Goal: Navigation & Orientation: Find specific page/section

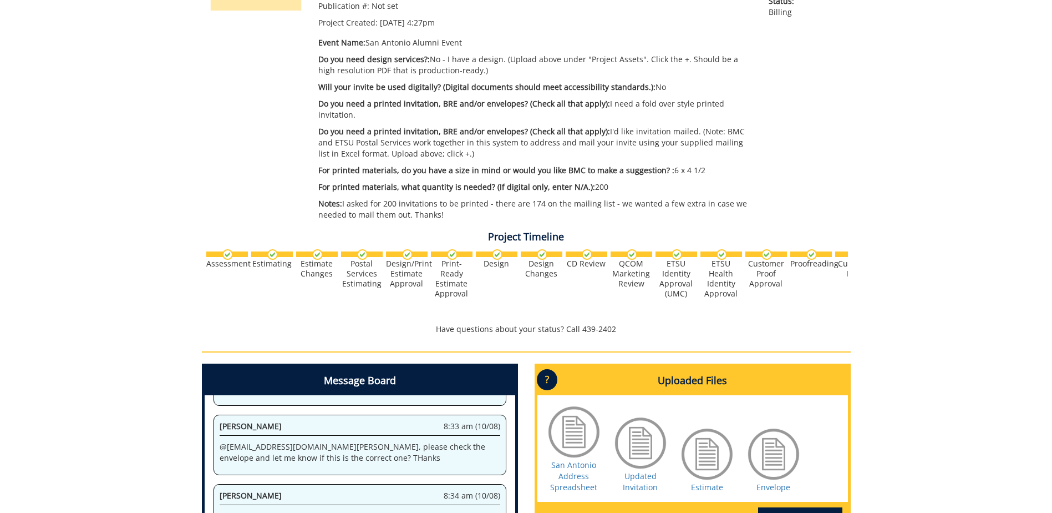
scroll to position [277, 0]
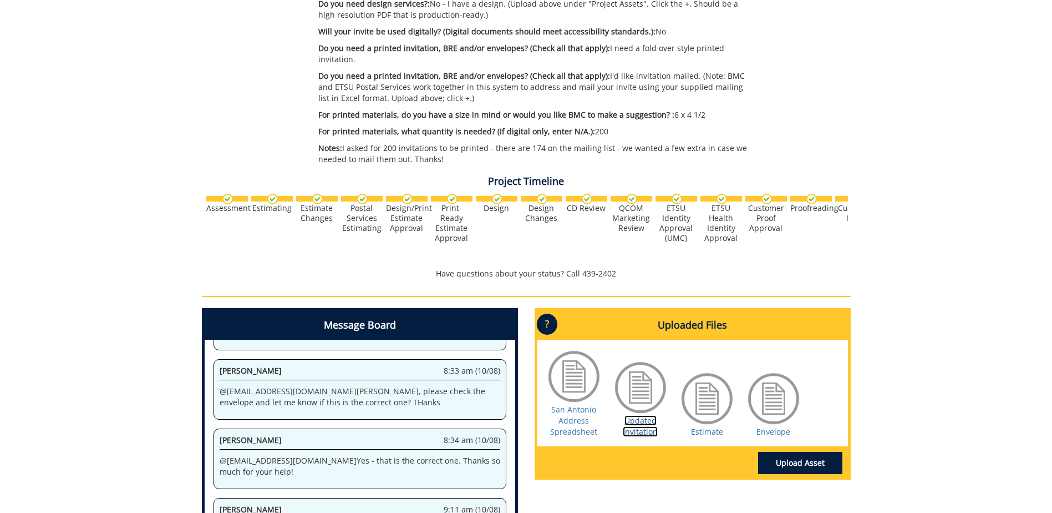
click at [428, 283] on link "Updated Invitation" at bounding box center [640, 426] width 35 height 22
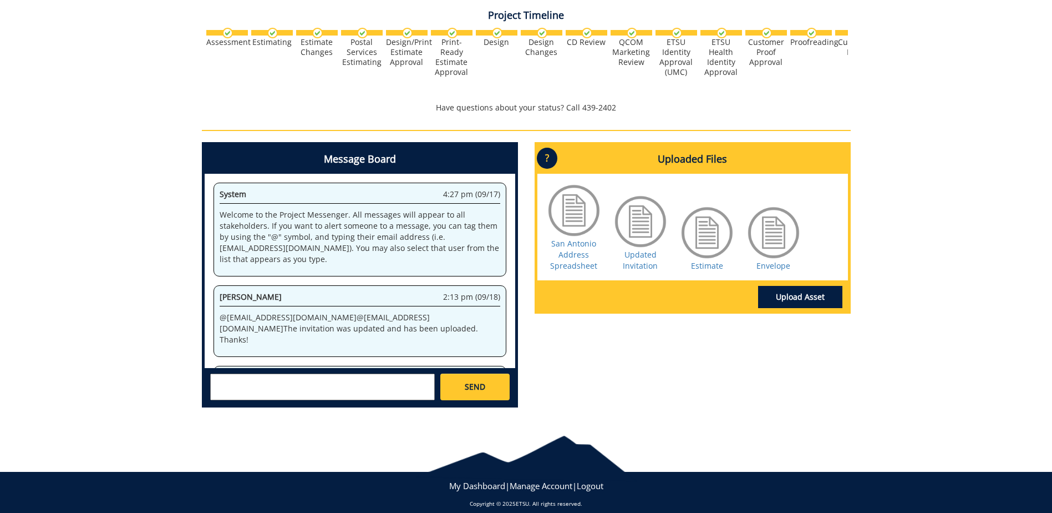
scroll to position [483, 0]
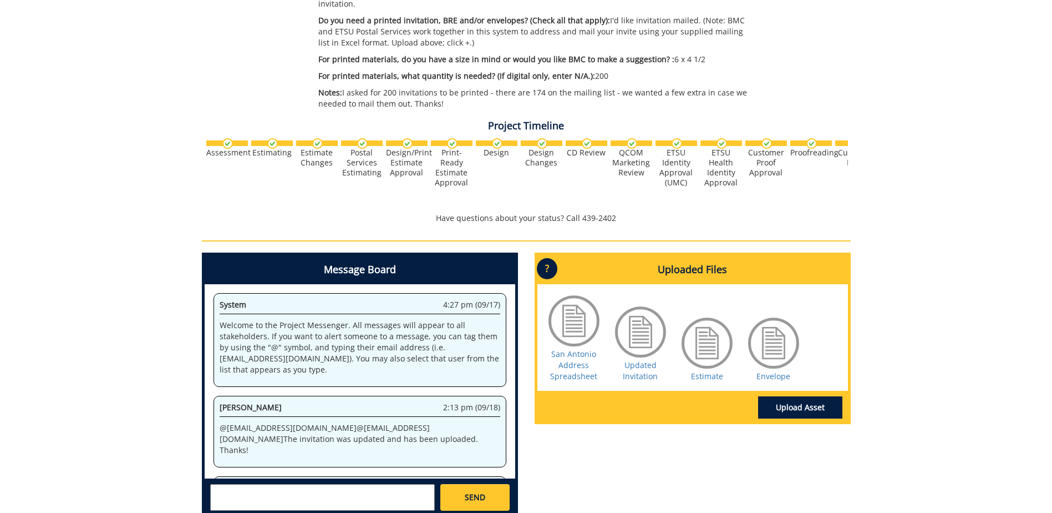
scroll to position [480, 0]
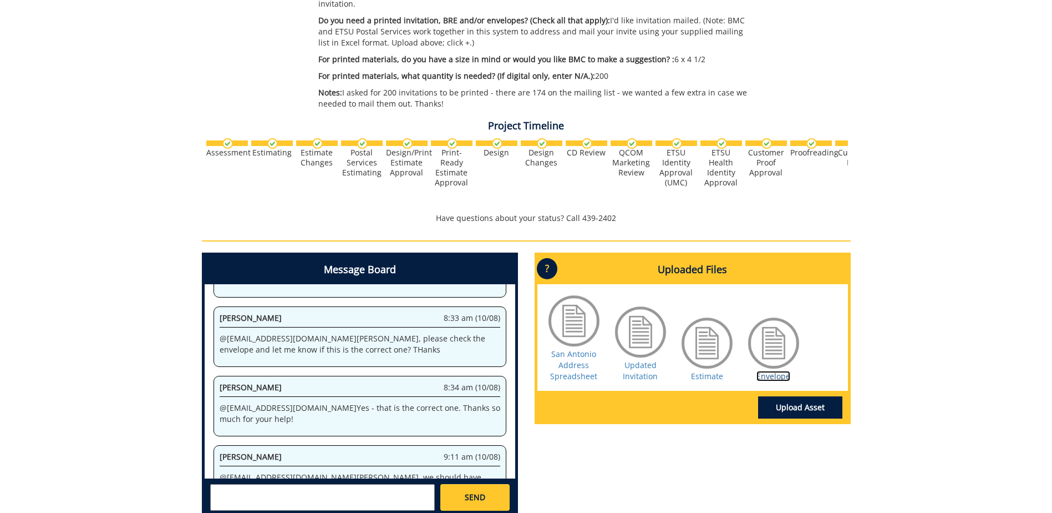
click at [770, 371] on link "Envelope" at bounding box center [774, 376] width 34 height 11
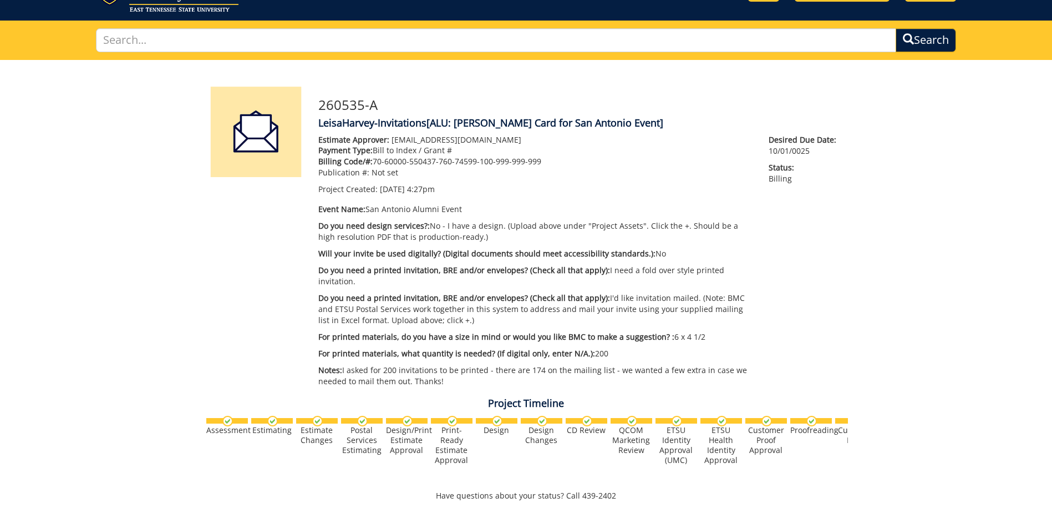
scroll to position [0, 0]
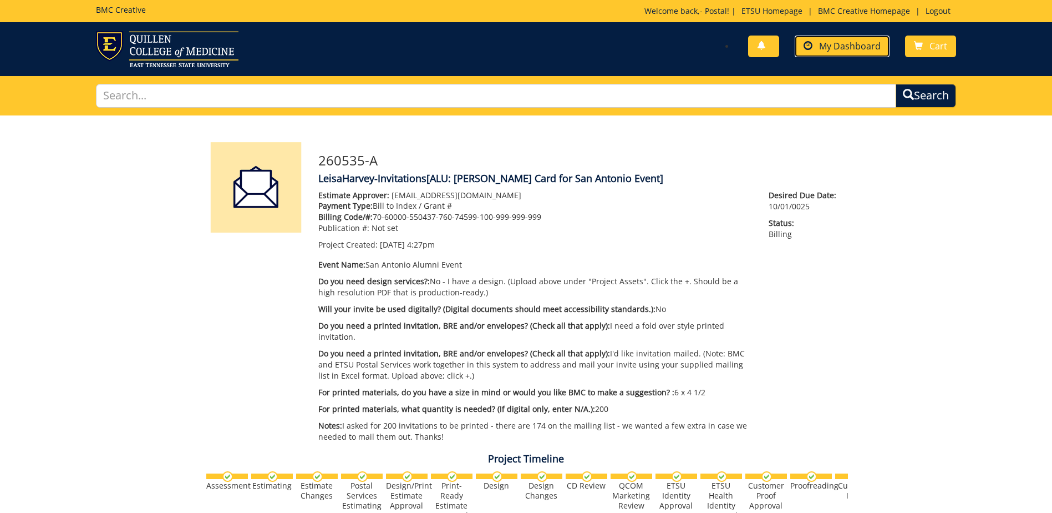
click at [857, 49] on span "My Dashboard" at bounding box center [850, 46] width 62 height 12
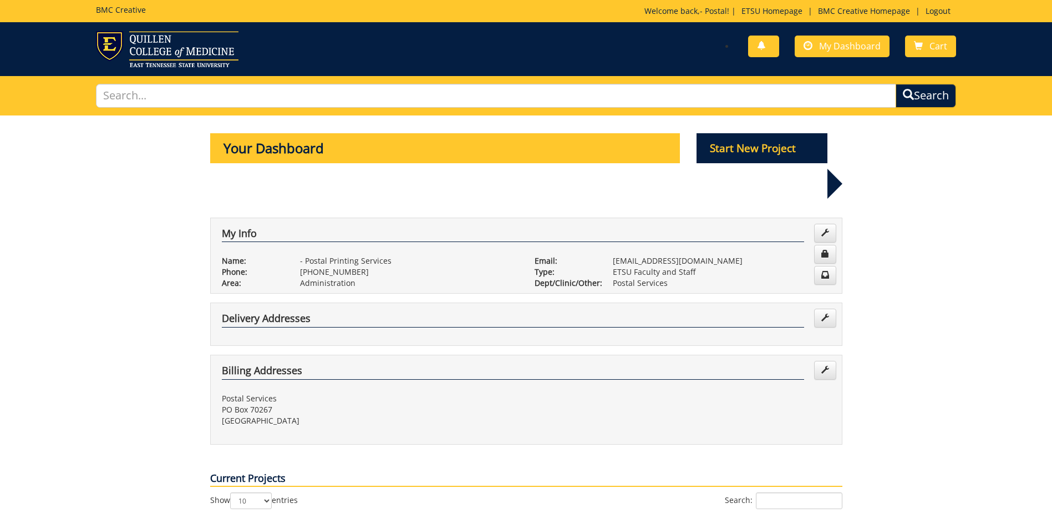
scroll to position [166, 0]
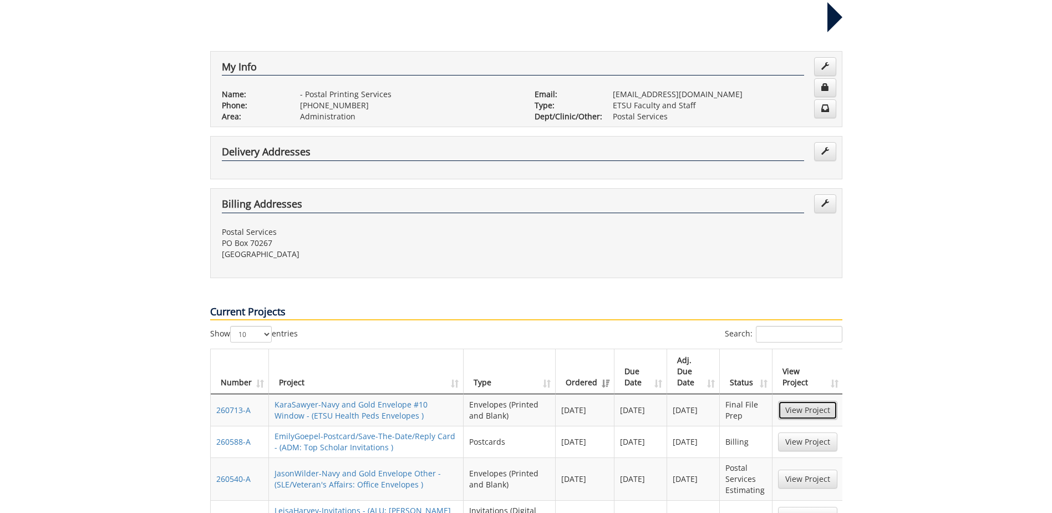
click at [805, 401] on link "View Project" at bounding box center [807, 410] width 59 height 19
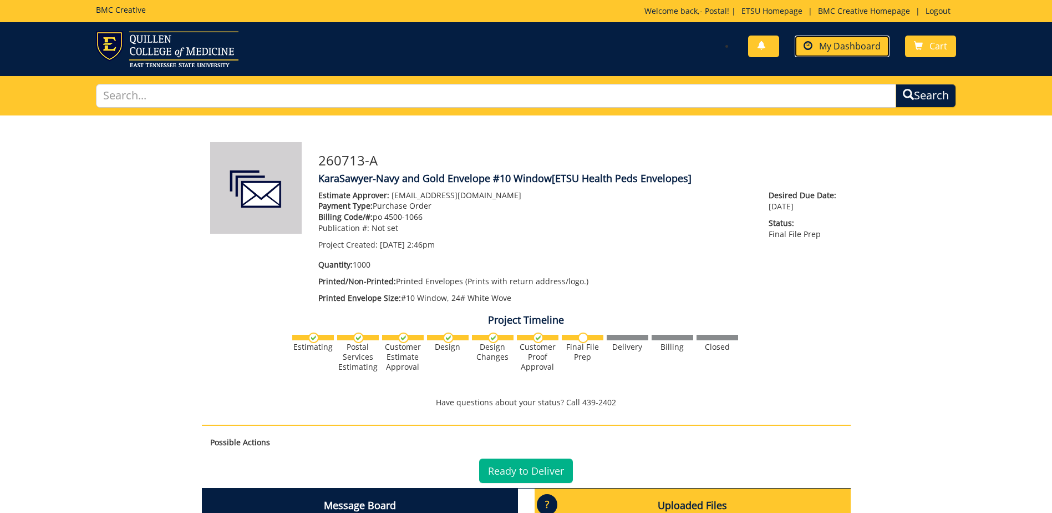
click at [832, 41] on span "My Dashboard" at bounding box center [850, 46] width 62 height 12
